Goal: Find specific page/section: Find specific page/section

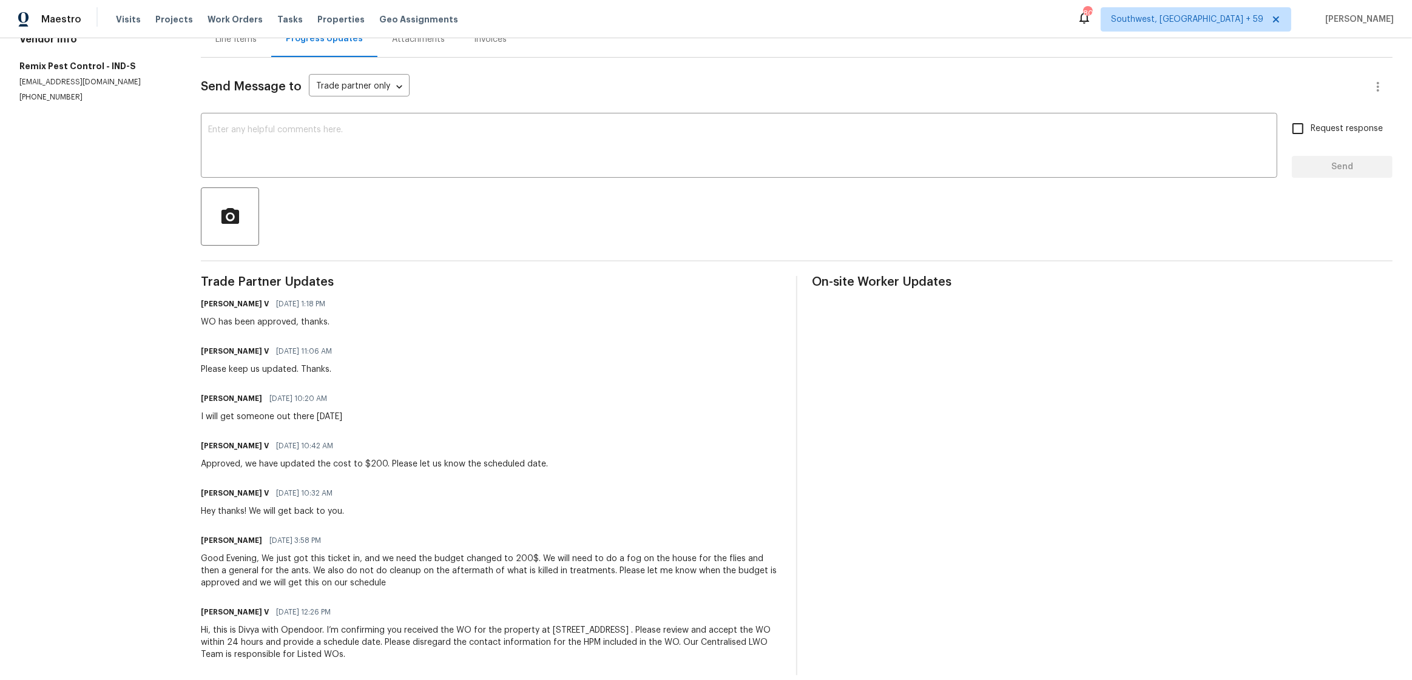
scroll to position [150, 0]
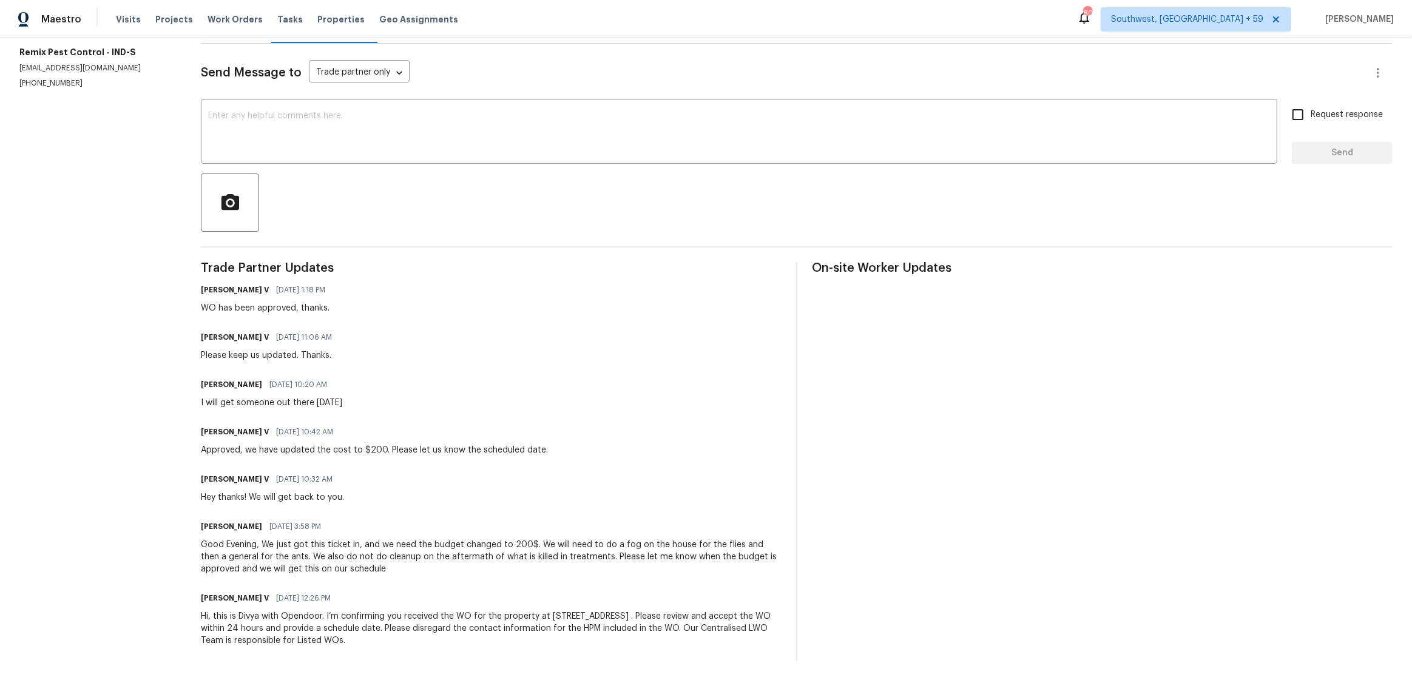
drag, startPoint x: 270, startPoint y: 336, endPoint x: 346, endPoint y: 337, distance: 75.9
click at [339, 337] on div "[PERSON_NAME] V [DATE] 11:06 AM" at bounding box center [270, 337] width 138 height 17
drag, startPoint x: 268, startPoint y: 332, endPoint x: 344, endPoint y: 330, distance: 75.9
click at [339, 330] on div "[PERSON_NAME] V [DATE] 11:06 AM" at bounding box center [270, 337] width 138 height 17
drag, startPoint x: 331, startPoint y: 333, endPoint x: 308, endPoint y: 333, distance: 23.1
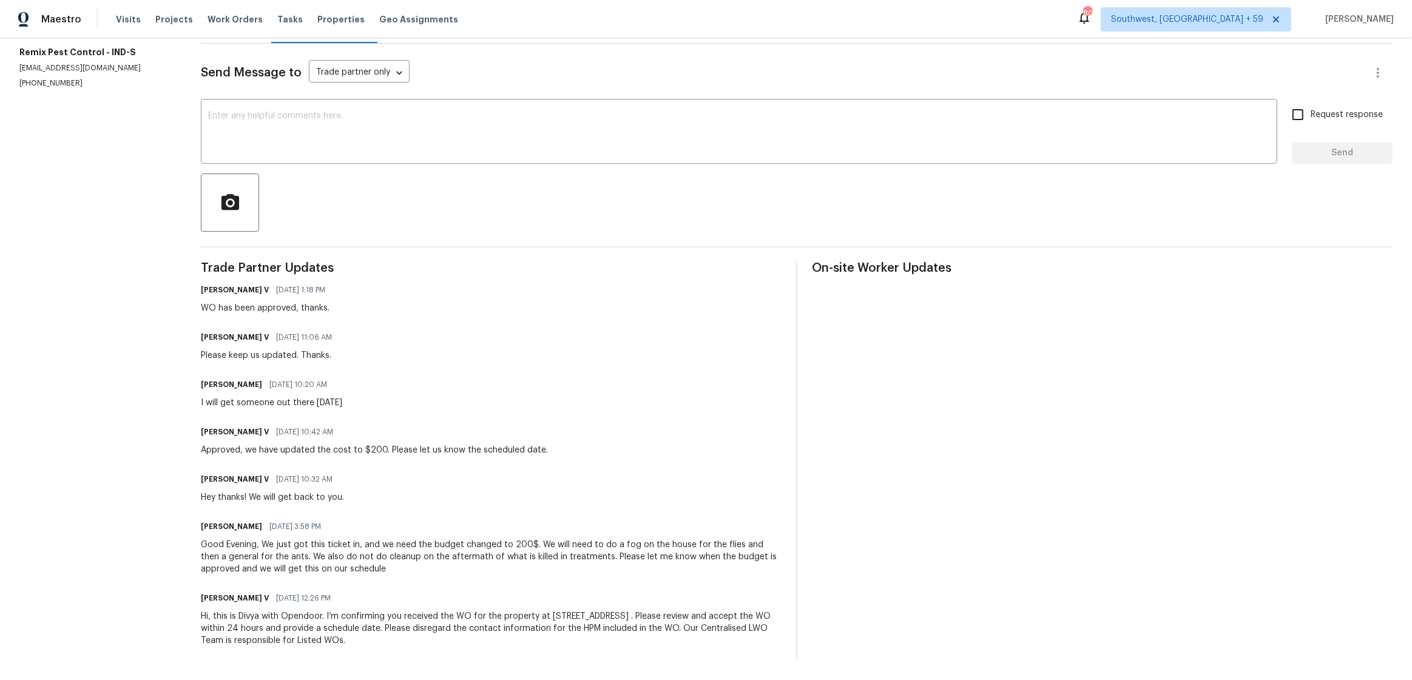
click at [328, 333] on span "[DATE] 11:06 AM" at bounding box center [304, 337] width 56 height 12
drag, startPoint x: 280, startPoint y: 337, endPoint x: 352, endPoint y: 343, distance: 72.5
click at [352, 343] on div "[PERSON_NAME] V [DATE] 11:06 AM Please keep us updated. Thanks." at bounding box center [491, 345] width 581 height 33
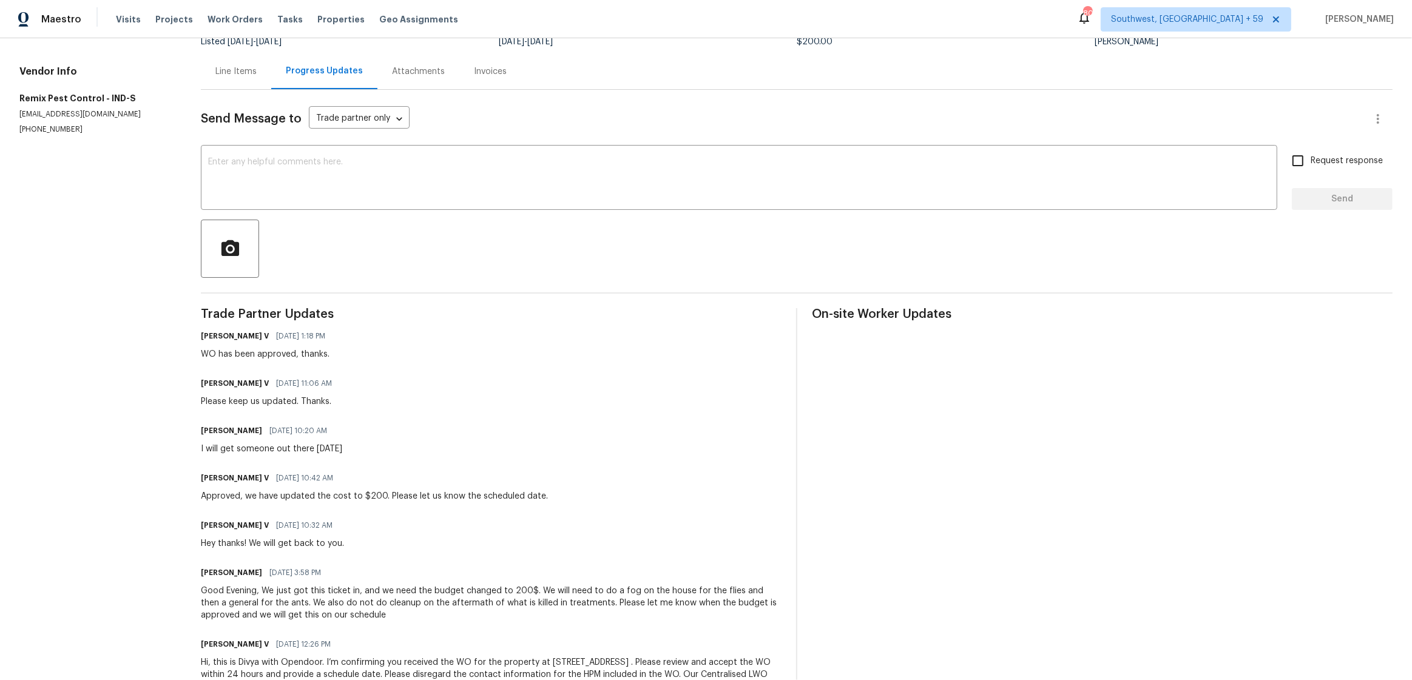
scroll to position [0, 0]
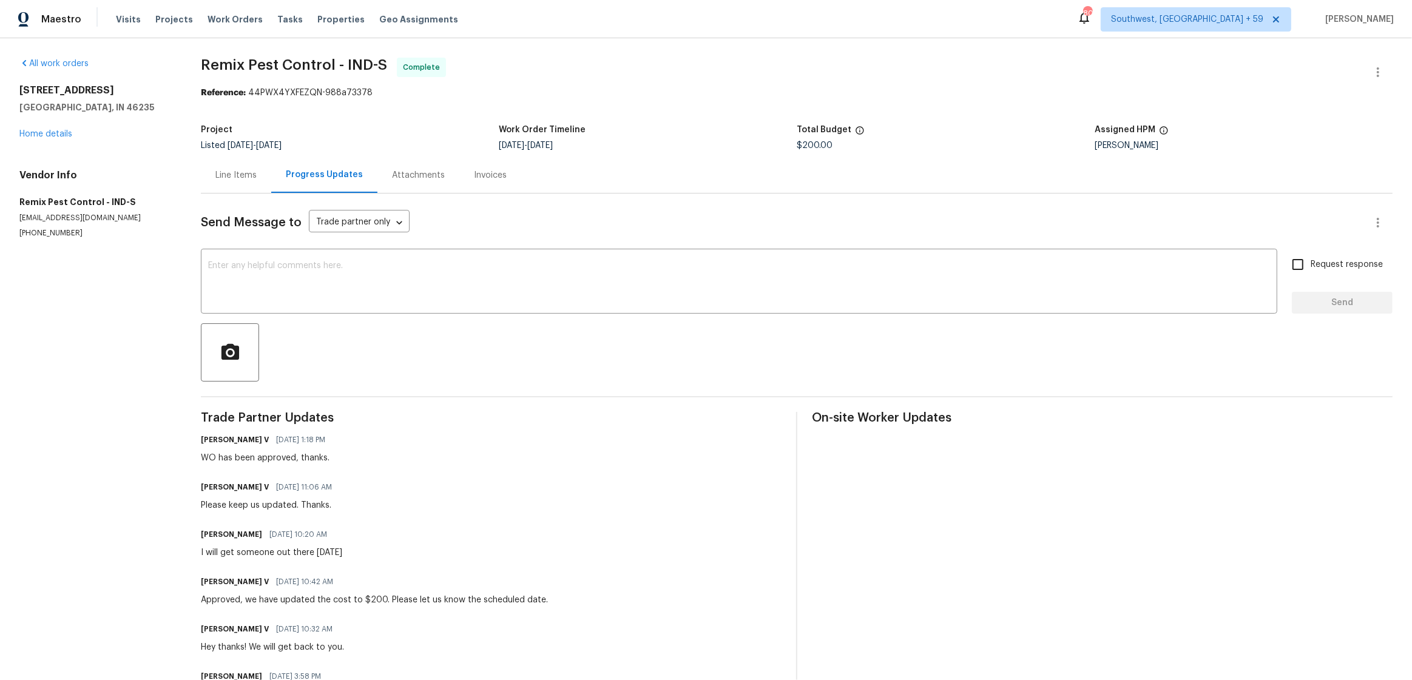
click at [483, 174] on div "Invoices" at bounding box center [490, 175] width 33 height 12
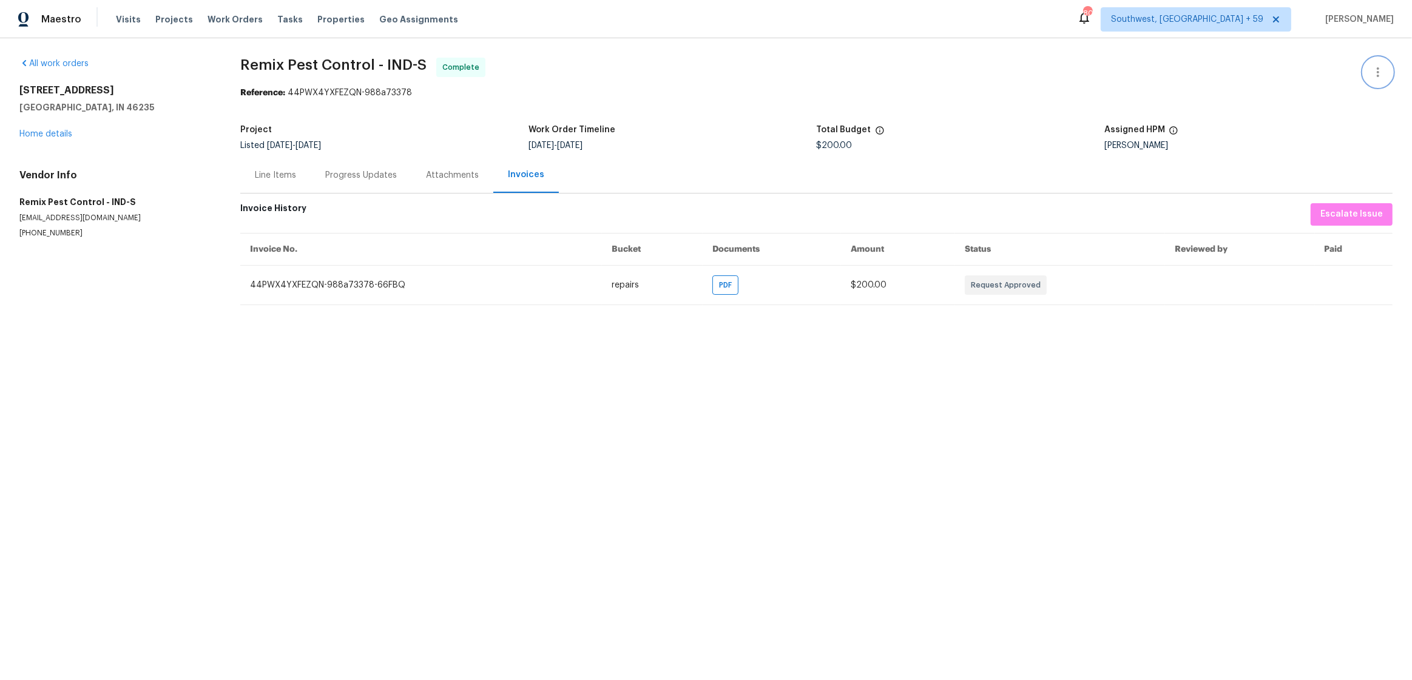
click at [1371, 76] on icon "button" at bounding box center [1378, 72] width 15 height 15
click at [1306, 117] on li "View In Trade Partner Portal" at bounding box center [1338, 112] width 131 height 20
click at [1292, 115] on li "View In Trade Partner Portal" at bounding box center [1338, 112] width 131 height 20
